Goal: Task Accomplishment & Management: Manage account settings

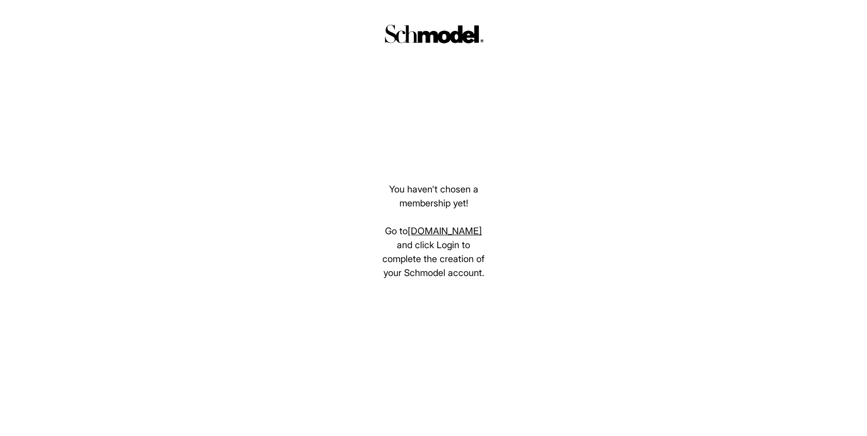
click at [321, 49] on div "You haven't chosen a membership yet! Go to [DOMAIN_NAME] and click Login to com…" at bounding box center [433, 218] width 867 height 436
